Goal: Task Accomplishment & Management: Manage account settings

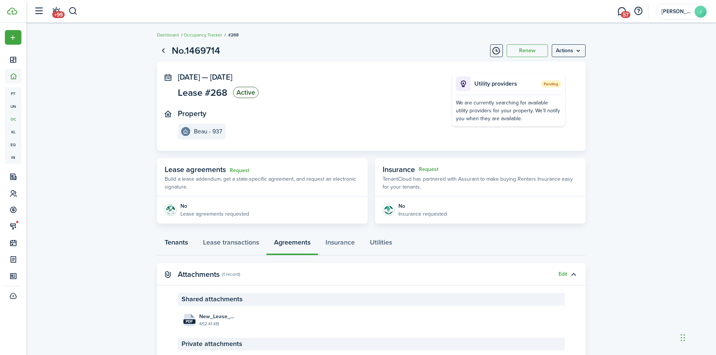
click at [182, 244] on link "Tenants" at bounding box center [176, 244] width 38 height 23
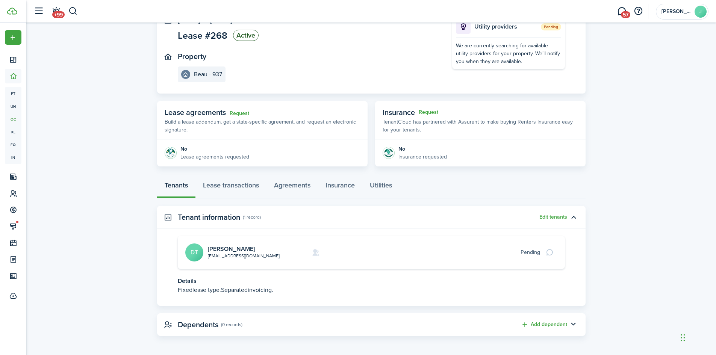
scroll to position [59, 0]
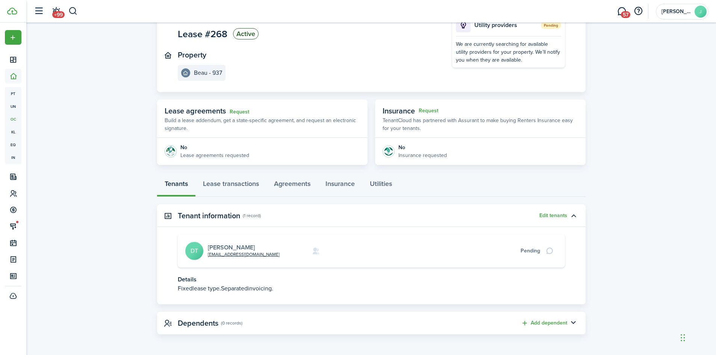
click at [230, 250] on link "[PERSON_NAME]" at bounding box center [231, 247] width 47 height 9
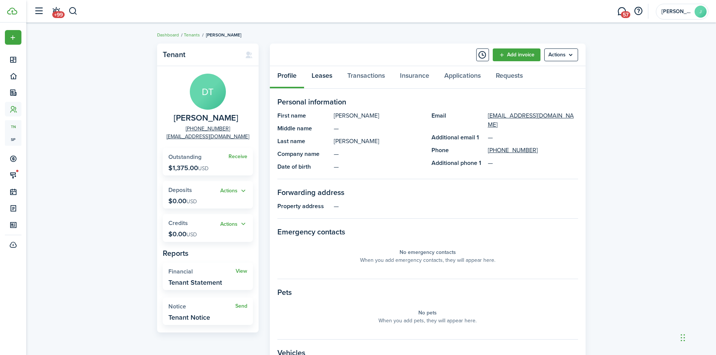
click at [328, 78] on link "Leases" at bounding box center [322, 77] width 36 height 23
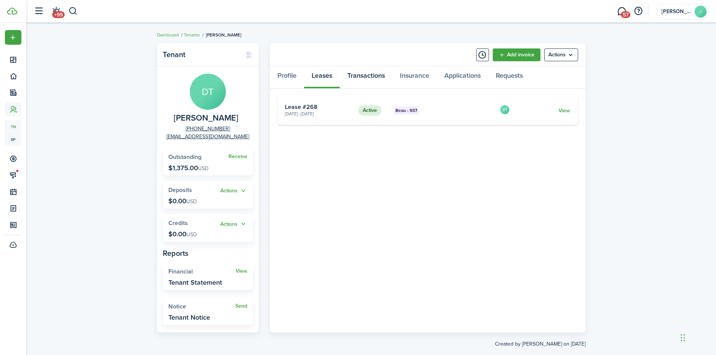
click at [372, 76] on link "Transactions" at bounding box center [366, 77] width 53 height 23
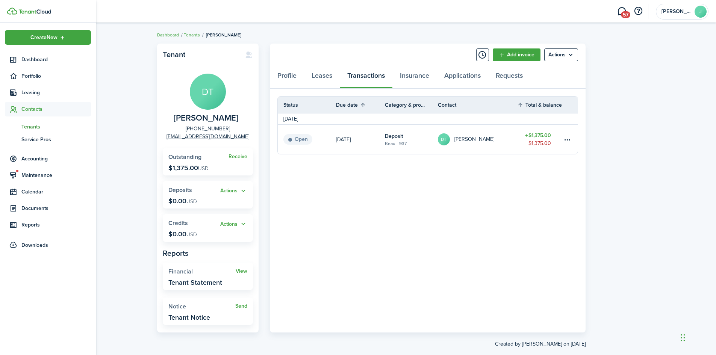
click at [32, 103] on span "Contacts" at bounding box center [48, 109] width 86 height 15
click at [30, 112] on span "Contacts" at bounding box center [56, 109] width 70 height 8
click at [31, 125] on span "Tenants" at bounding box center [56, 127] width 70 height 8
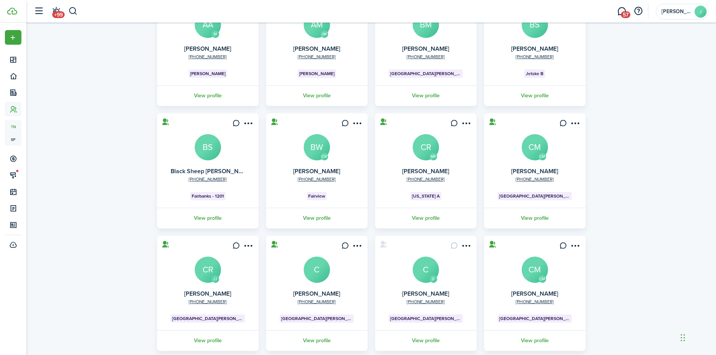
scroll to position [136, 0]
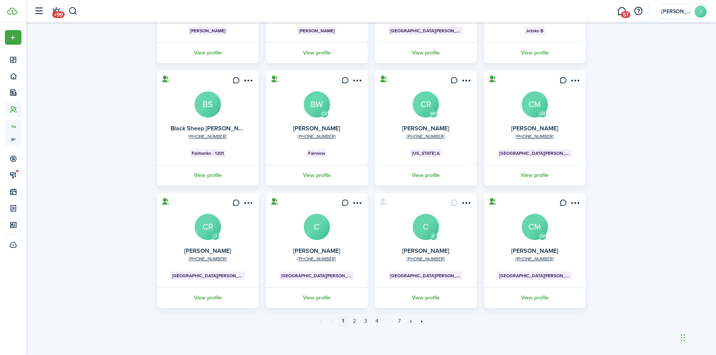
click at [212, 103] on avatar-text "BS" at bounding box center [208, 104] width 26 height 26
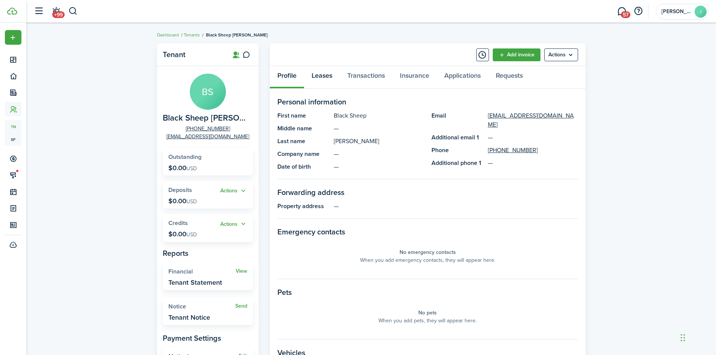
click at [330, 75] on link "Leases" at bounding box center [322, 77] width 36 height 23
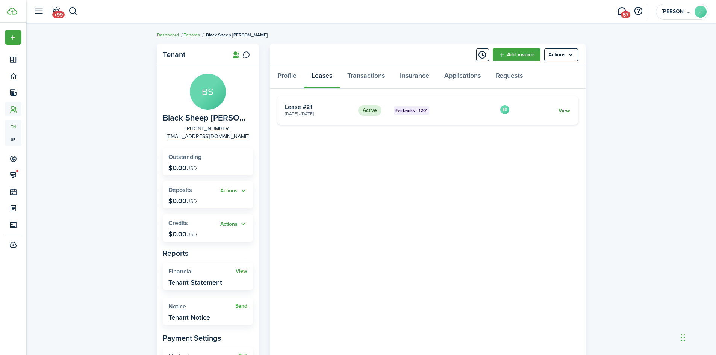
click at [562, 112] on link "View" at bounding box center [565, 111] width 12 height 8
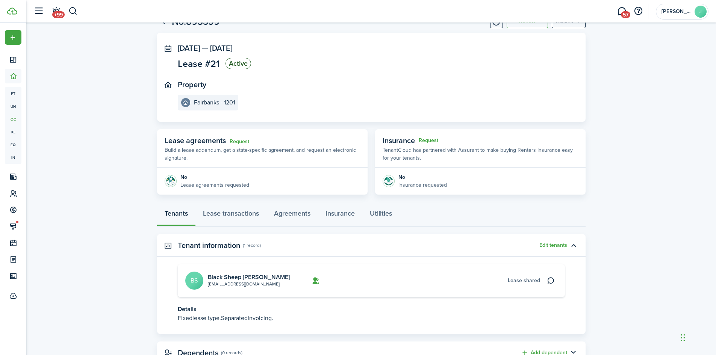
scroll to position [59, 0]
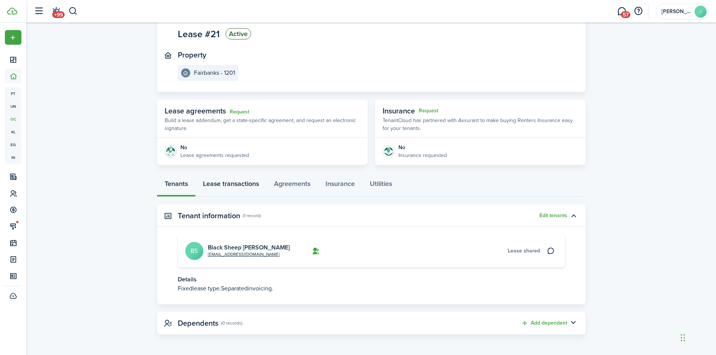
click at [238, 185] on link "Lease transactions" at bounding box center [230, 185] width 71 height 23
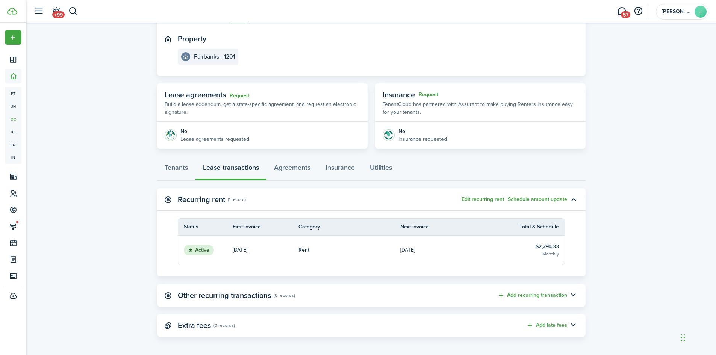
scroll to position [75, 0]
click at [482, 199] on button "Edit recurring rent" at bounding box center [483, 199] width 42 height 6
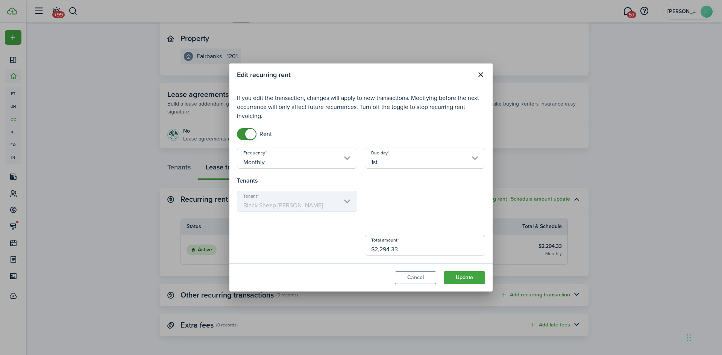
click at [403, 248] on input "$2,294.33" at bounding box center [425, 245] width 120 height 21
drag, startPoint x: 405, startPoint y: 249, endPoint x: 349, endPoint y: 245, distance: 56.1
click at [349, 245] on div "Total amount $2,294.33" at bounding box center [361, 245] width 256 height 21
type input "$2,238.37"
click at [426, 223] on lease-edit-recurring-form "Frequency Monthly Due day 1st Tenants Tenant Black Sheep [PERSON_NAME] Total am…" at bounding box center [361, 202] width 248 height 108
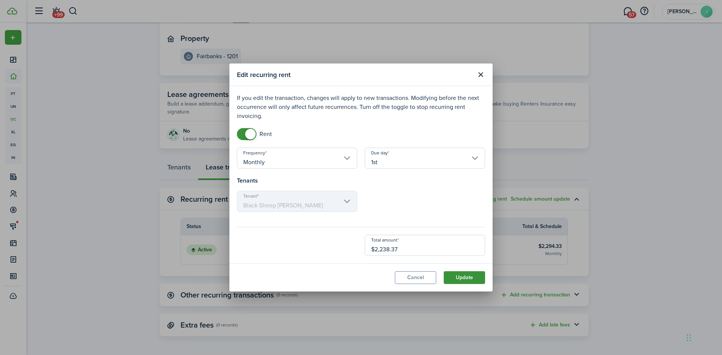
click at [458, 277] on button "Update" at bounding box center [464, 277] width 41 height 13
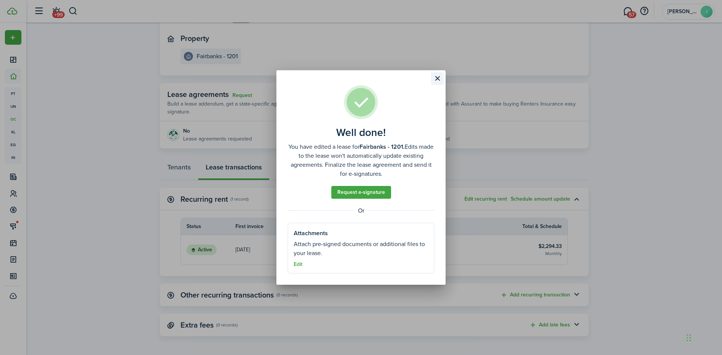
click at [439, 81] on button "Close modal" at bounding box center [437, 78] width 13 height 13
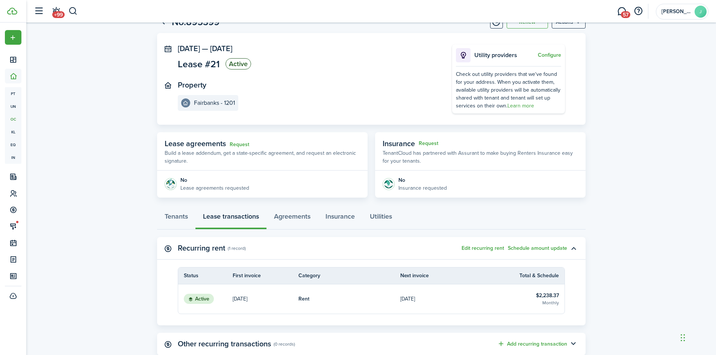
scroll to position [0, 0]
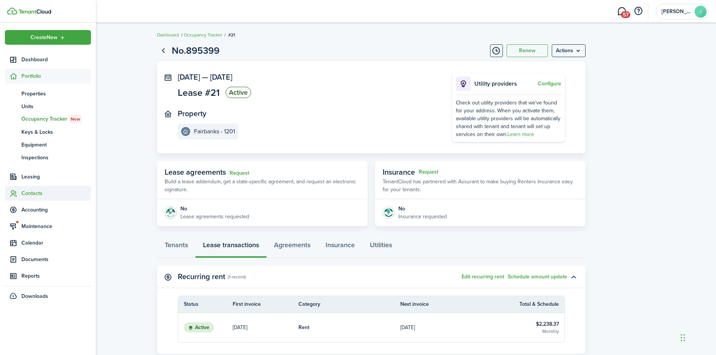
click at [27, 191] on span "Contacts" at bounding box center [56, 193] width 70 height 8
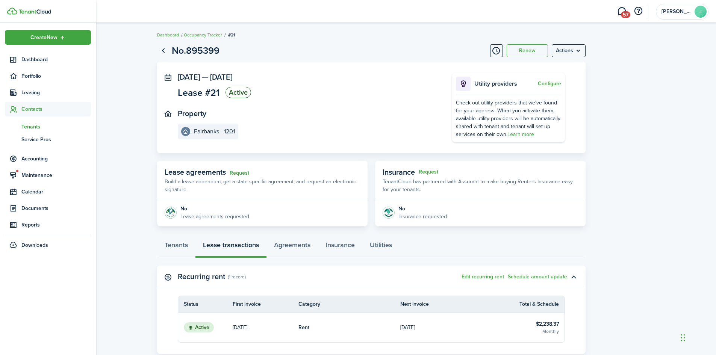
click at [31, 125] on span "Tenants" at bounding box center [56, 127] width 70 height 8
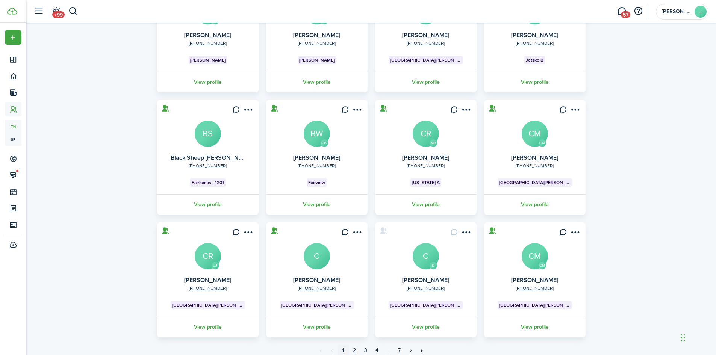
scroll to position [113, 0]
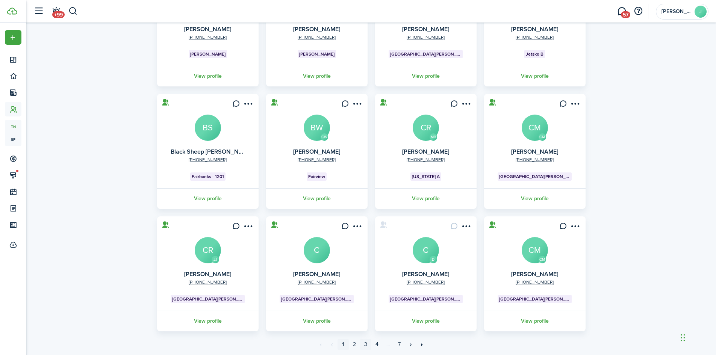
click at [370, 346] on link "3" at bounding box center [365, 344] width 11 height 11
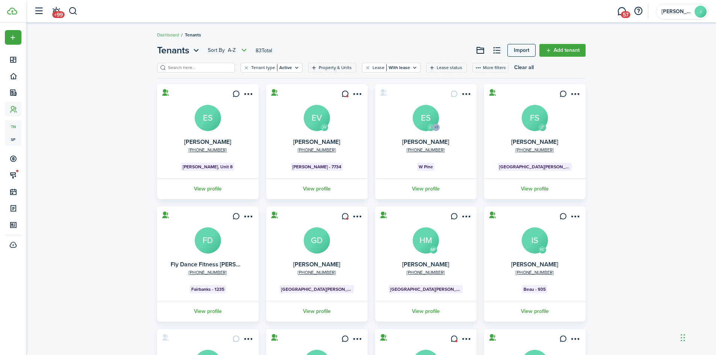
click at [203, 235] on avatar-text "FD" at bounding box center [208, 240] width 26 height 26
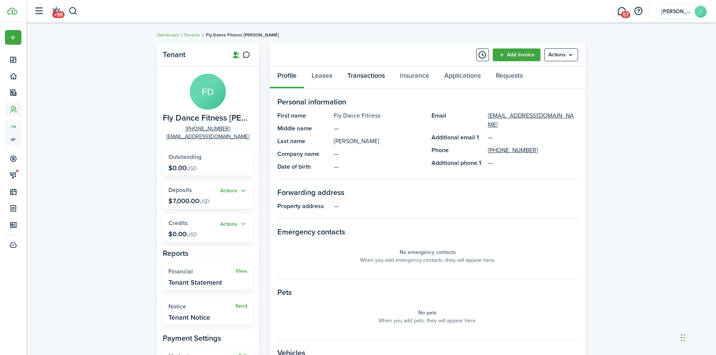
click at [379, 74] on link "Transactions" at bounding box center [366, 77] width 53 height 23
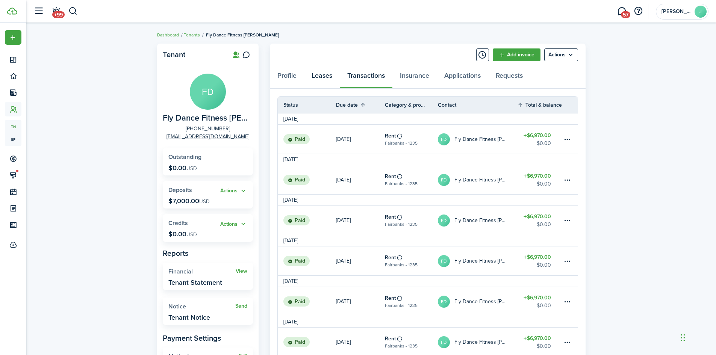
click at [323, 76] on link "Leases" at bounding box center [322, 77] width 36 height 23
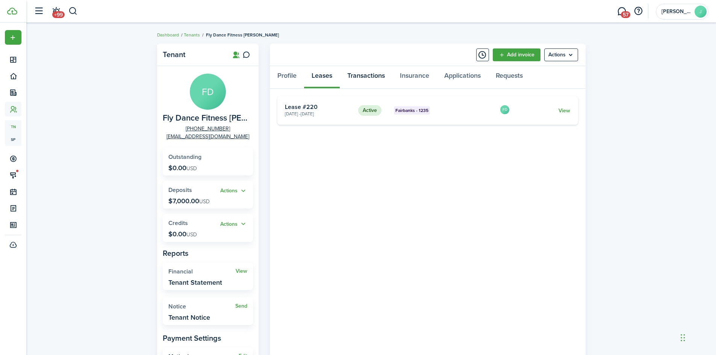
click at [365, 73] on link "Transactions" at bounding box center [366, 77] width 53 height 23
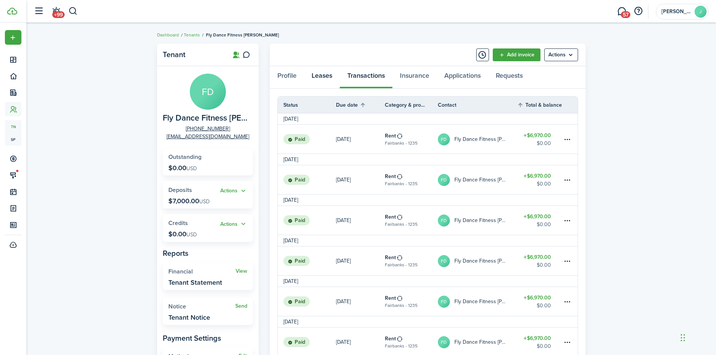
click at [323, 75] on link "Leases" at bounding box center [322, 77] width 36 height 23
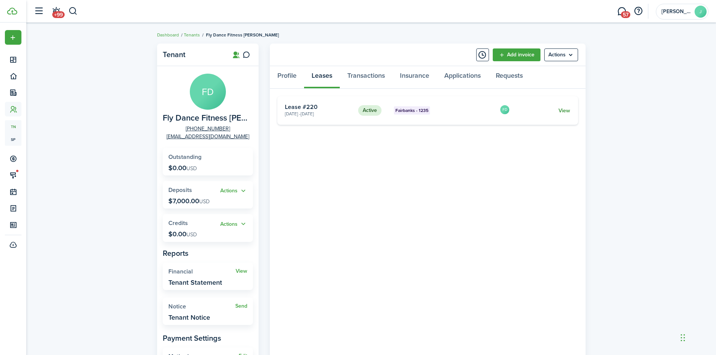
click at [566, 112] on link "View" at bounding box center [565, 111] width 12 height 8
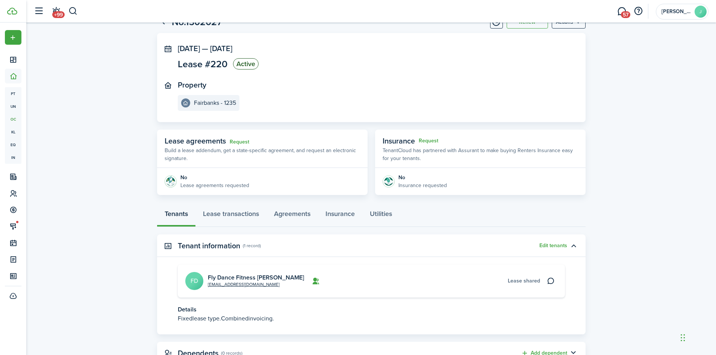
scroll to position [59, 0]
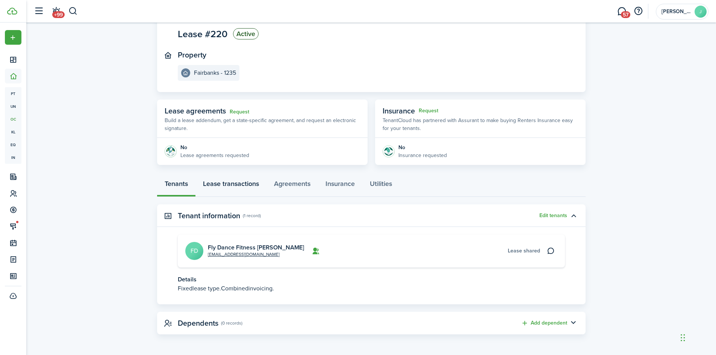
click at [242, 185] on link "Lease transactions" at bounding box center [230, 185] width 71 height 23
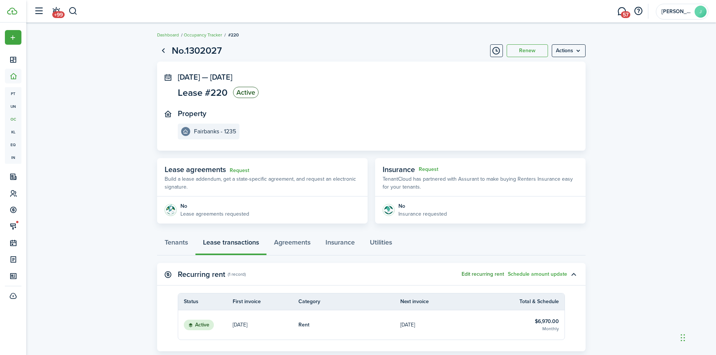
click at [488, 273] on button "Edit recurring rent" at bounding box center [483, 274] width 42 height 6
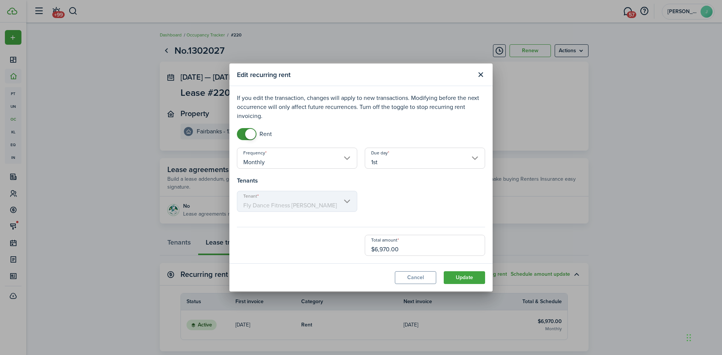
drag, startPoint x: 403, startPoint y: 251, endPoint x: 328, endPoint y: 251, distance: 74.8
click at [329, 251] on div "Total amount $6,970.00" at bounding box center [361, 245] width 256 height 21
type input "$6,800.00"
click at [461, 278] on button "Update" at bounding box center [464, 277] width 41 height 13
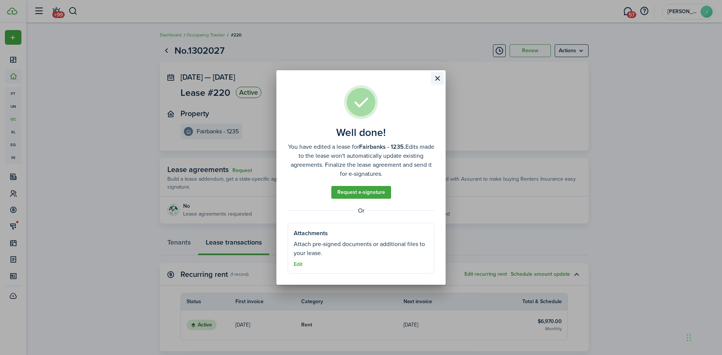
click at [438, 79] on button "Close modal" at bounding box center [437, 78] width 13 height 13
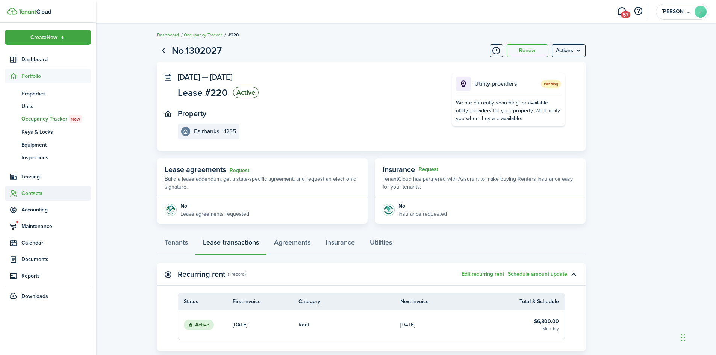
click at [32, 192] on span "Contacts" at bounding box center [56, 193] width 70 height 8
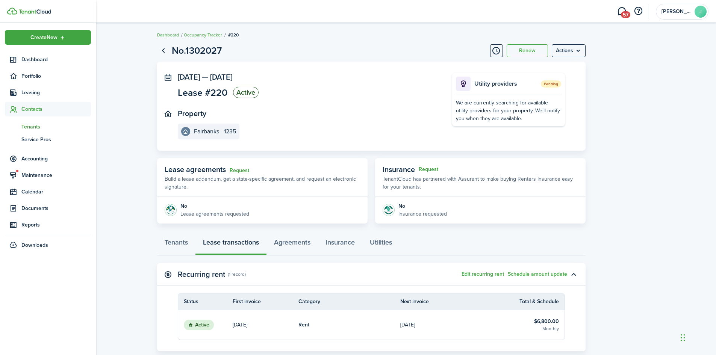
click at [35, 126] on span "Tenants" at bounding box center [56, 127] width 70 height 8
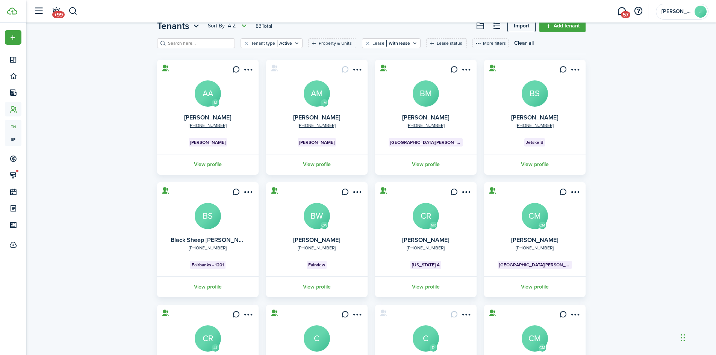
scroll to position [38, 0]
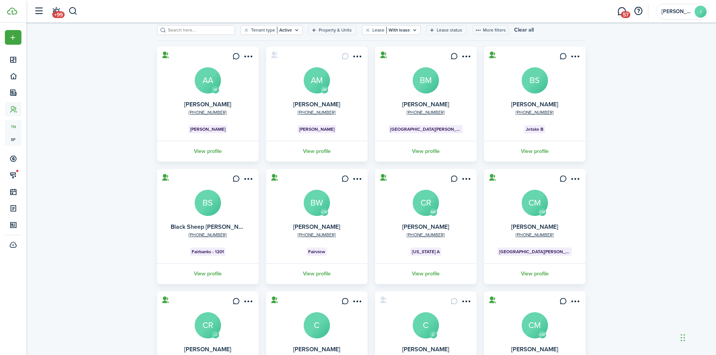
click at [428, 80] on avatar-text "BM" at bounding box center [426, 80] width 26 height 26
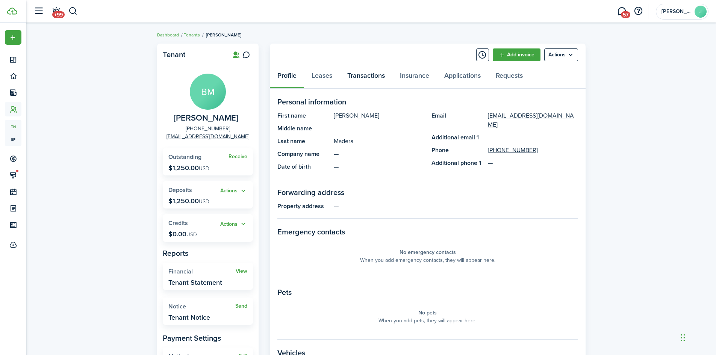
click at [364, 73] on link "Transactions" at bounding box center [366, 77] width 53 height 23
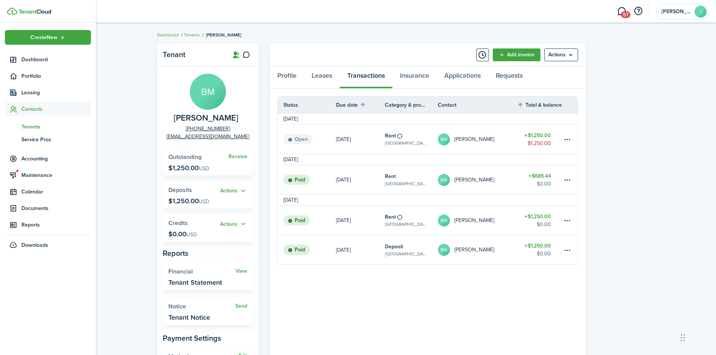
click at [34, 107] on span "Contacts" at bounding box center [56, 109] width 70 height 8
click at [35, 106] on span "Contacts" at bounding box center [56, 109] width 70 height 8
click at [33, 126] on span "Tenants" at bounding box center [56, 127] width 70 height 8
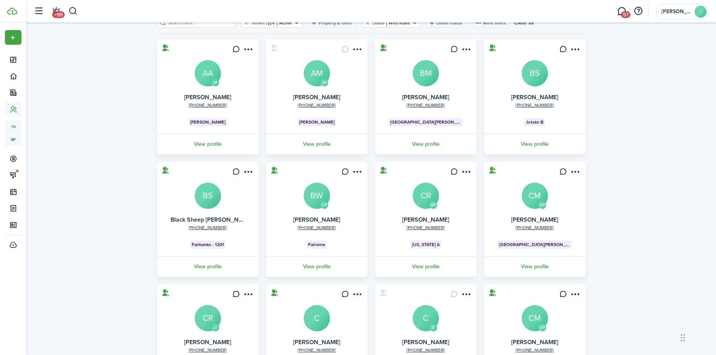
scroll to position [136, 0]
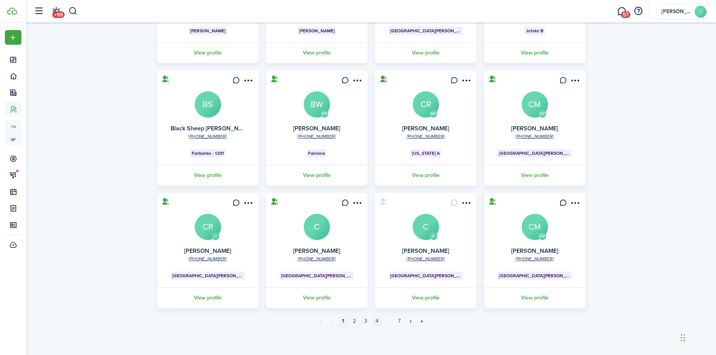
click at [379, 323] on link "4" at bounding box center [376, 321] width 11 height 11
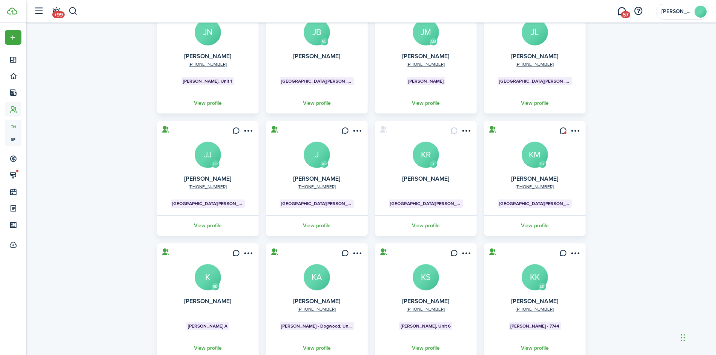
scroll to position [136, 0]
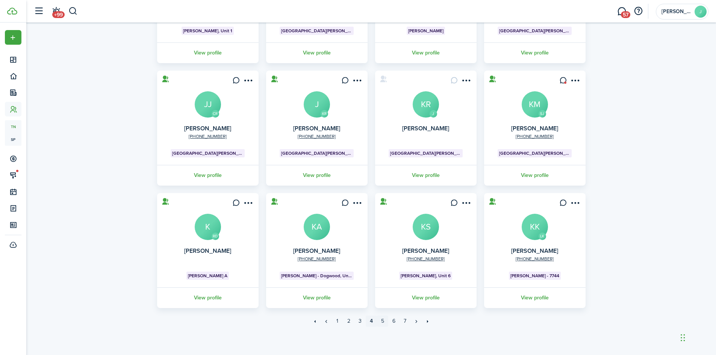
click at [384, 321] on link "5" at bounding box center [382, 321] width 11 height 11
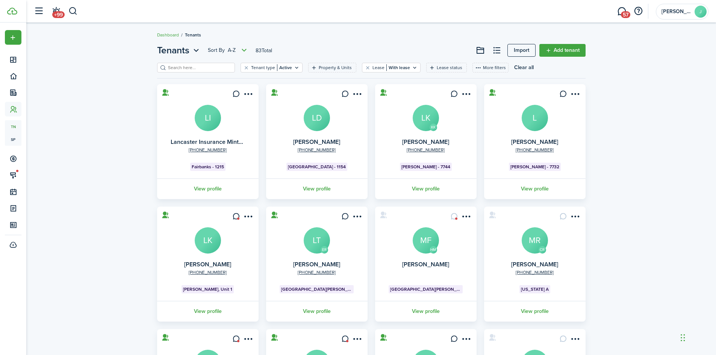
click at [207, 118] on avatar-text "LI" at bounding box center [208, 118] width 26 height 26
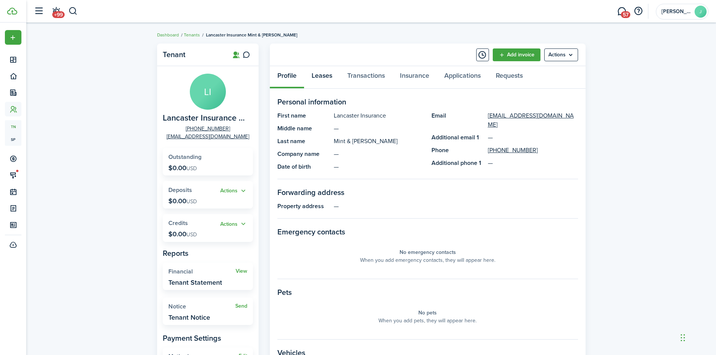
click at [327, 74] on link "Leases" at bounding box center [322, 77] width 36 height 23
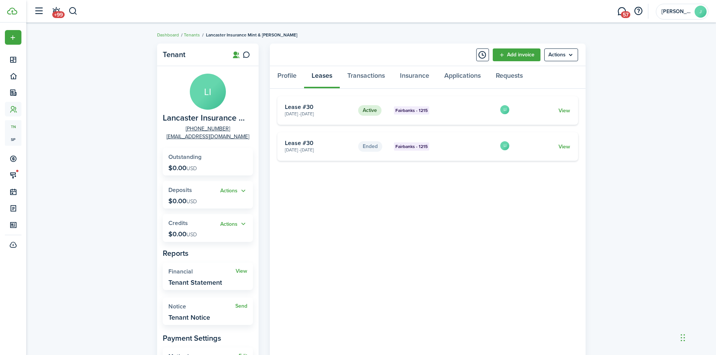
click at [553, 110] on card-footer "View" at bounding box center [545, 111] width 50 height 8
click at [563, 108] on link "View" at bounding box center [565, 111] width 12 height 8
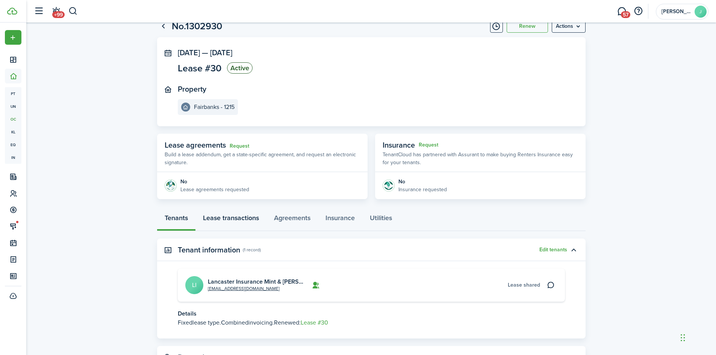
scroll to position [38, 0]
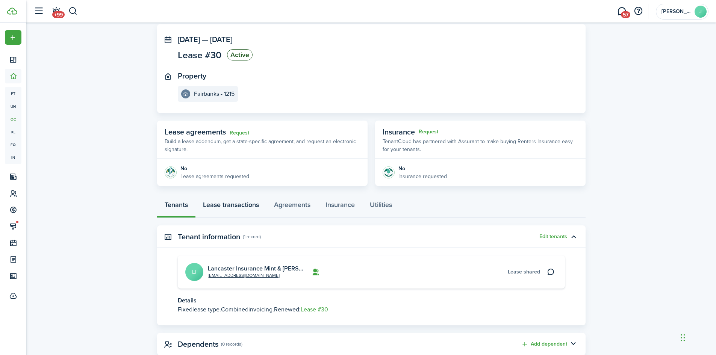
click at [257, 203] on link "Lease transactions" at bounding box center [230, 206] width 71 height 23
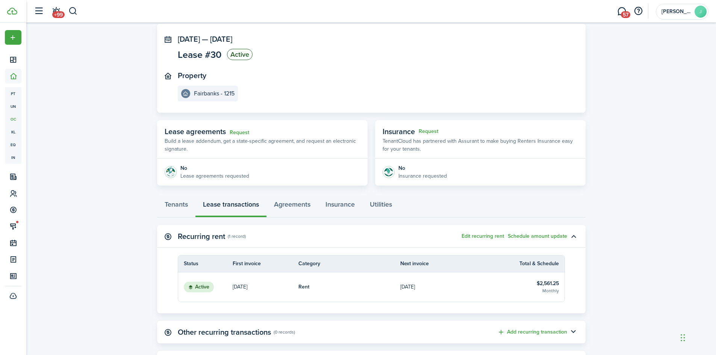
scroll to position [77, 0]
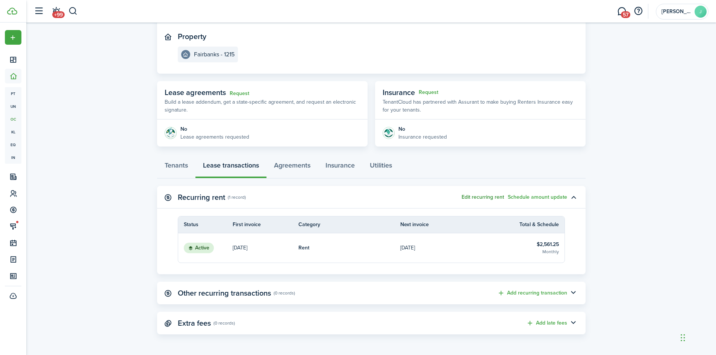
click at [487, 195] on button "Edit recurring rent" at bounding box center [483, 197] width 42 height 6
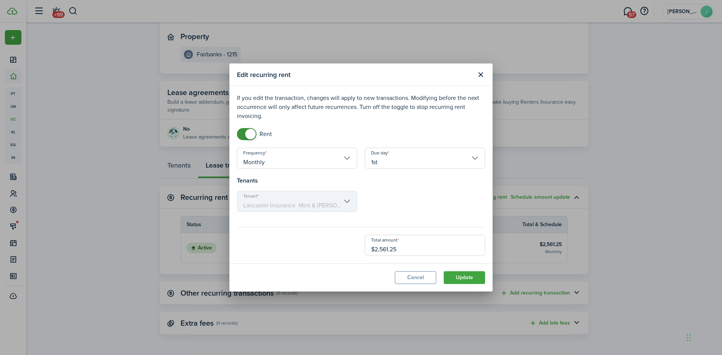
click at [401, 250] on input "$2,561.25" at bounding box center [425, 245] width 120 height 21
drag, startPoint x: 406, startPoint y: 251, endPoint x: 339, endPoint y: 250, distance: 66.9
click at [339, 250] on div "Total amount $2,561.25" at bounding box center [361, 245] width 256 height 21
type input "$2,498.75"
click at [456, 279] on button "Update" at bounding box center [464, 277] width 41 height 13
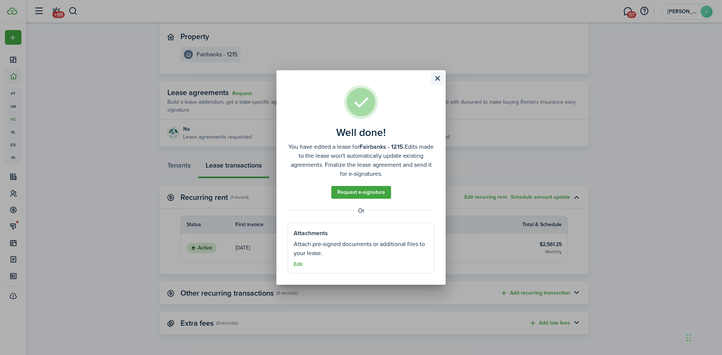
click at [437, 77] on button "Close modal" at bounding box center [437, 78] width 13 height 13
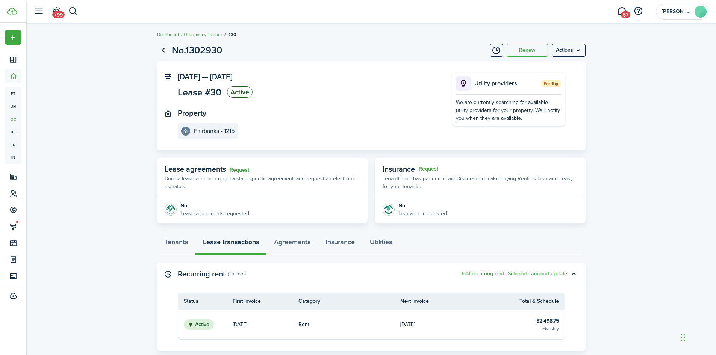
scroll to position [0, 0]
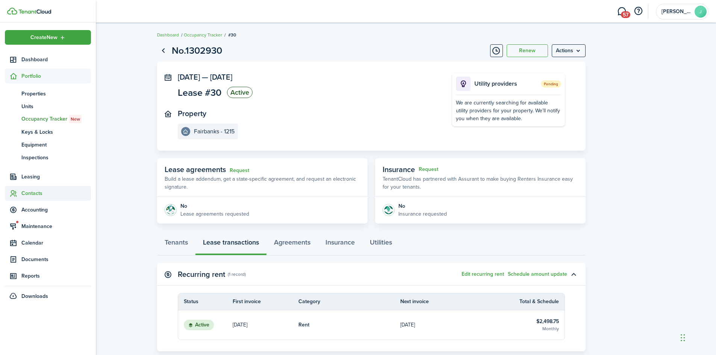
click at [28, 195] on span "Contacts" at bounding box center [56, 193] width 70 height 8
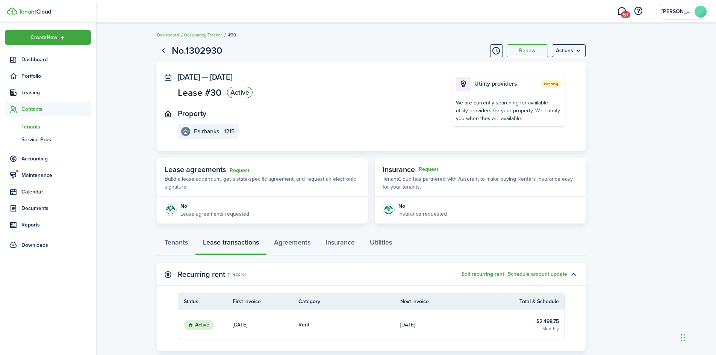
click at [32, 126] on span "Tenants" at bounding box center [56, 127] width 70 height 8
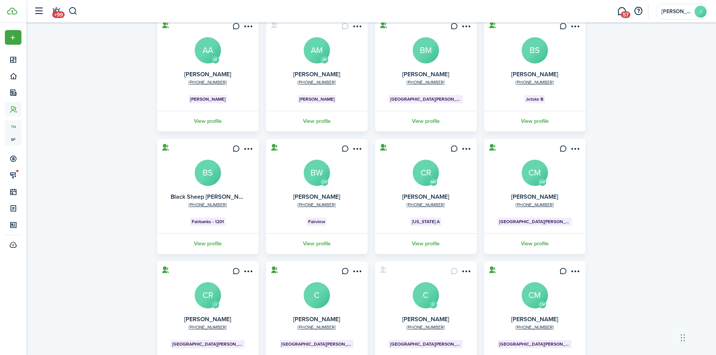
scroll to position [136, 0]
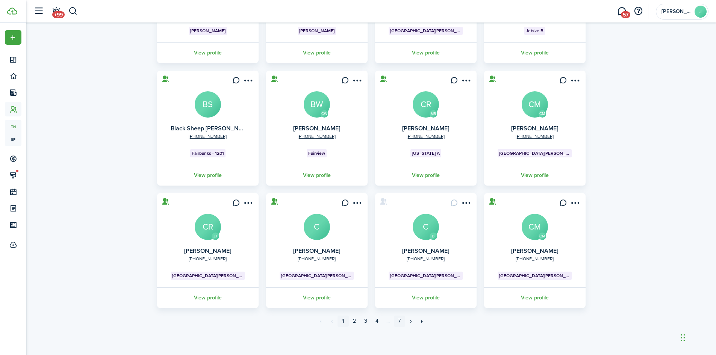
click at [399, 319] on link "7" at bounding box center [399, 321] width 11 height 11
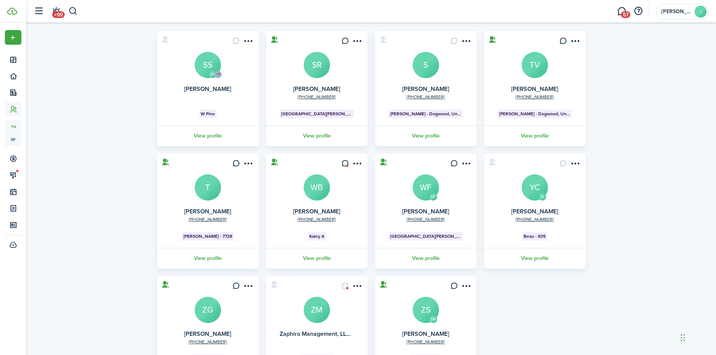
scroll to position [136, 0]
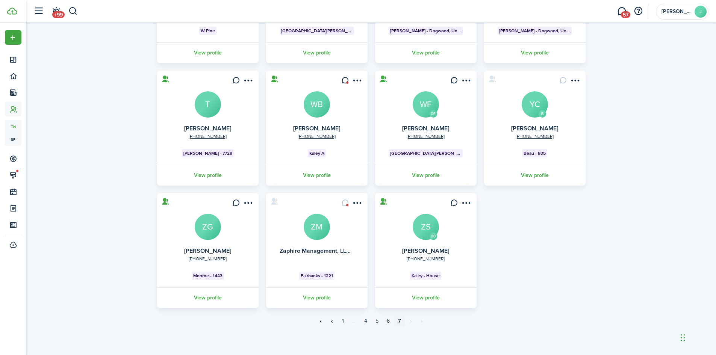
click at [313, 225] on avatar-text "ZM" at bounding box center [317, 227] width 26 height 26
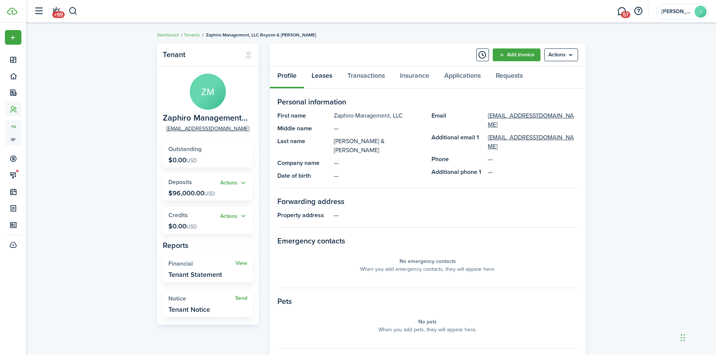
click at [321, 75] on link "Leases" at bounding box center [322, 77] width 36 height 23
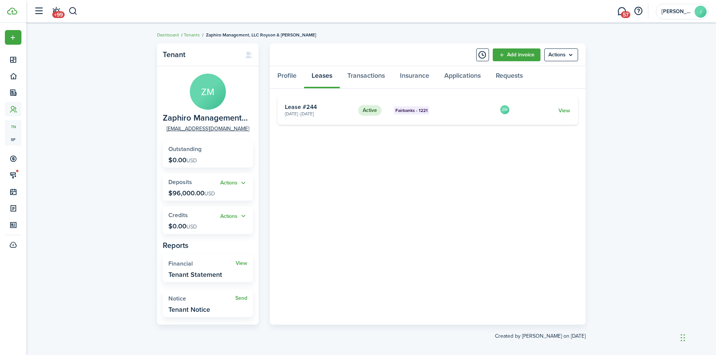
click at [546, 115] on card "Active Fairbanks - 1221 [DATE] - [DATE] Lease #244 ZM View" at bounding box center [427, 110] width 301 height 29
click at [560, 110] on link "View" at bounding box center [565, 111] width 12 height 8
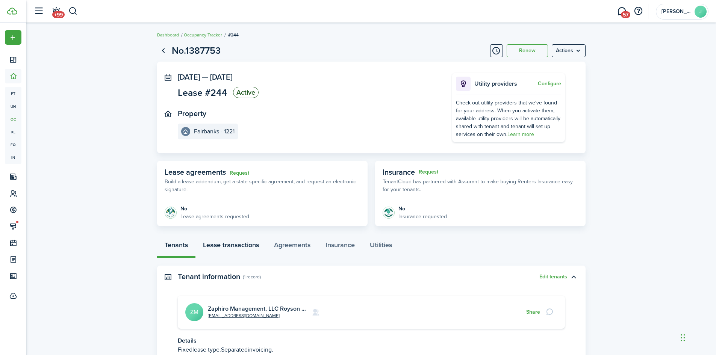
click at [239, 243] on link "Lease transactions" at bounding box center [230, 247] width 71 height 23
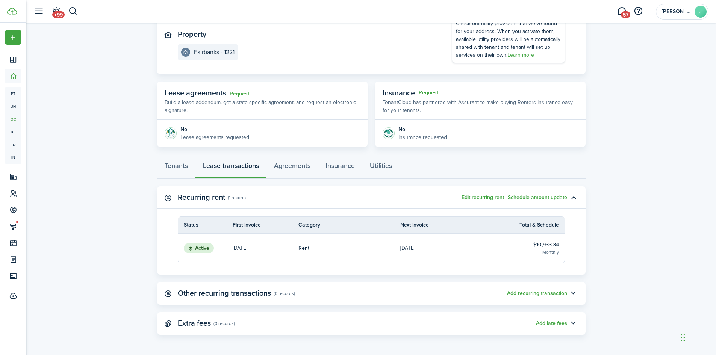
scroll to position [80, 0]
click at [481, 197] on button "Edit recurring rent" at bounding box center [483, 197] width 42 height 6
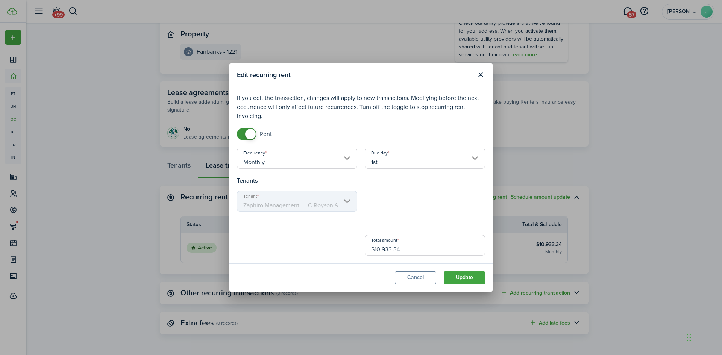
click at [413, 249] on input "$10,933.34" at bounding box center [425, 245] width 120 height 21
type input "$10,666.67"
click at [461, 278] on button "Update" at bounding box center [464, 277] width 41 height 13
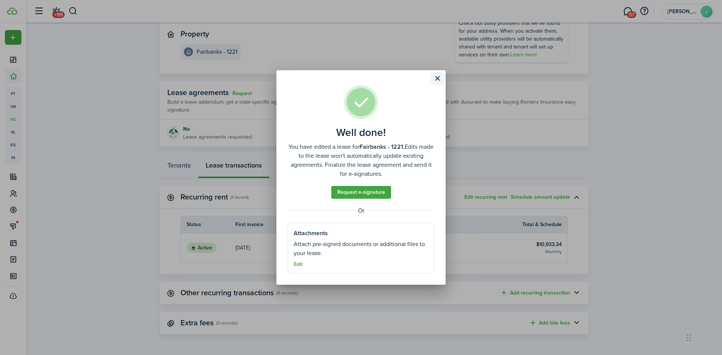
click at [437, 79] on button "Close modal" at bounding box center [437, 78] width 13 height 13
